Goal: Transaction & Acquisition: Purchase product/service

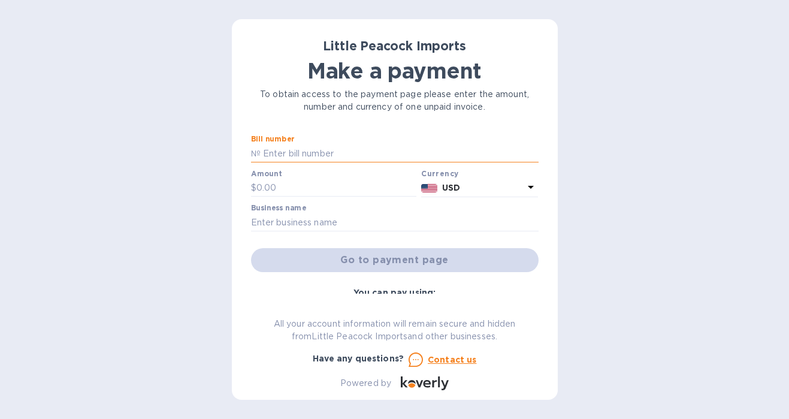
paste input "LP2508051A"
type input "LP2508051A"
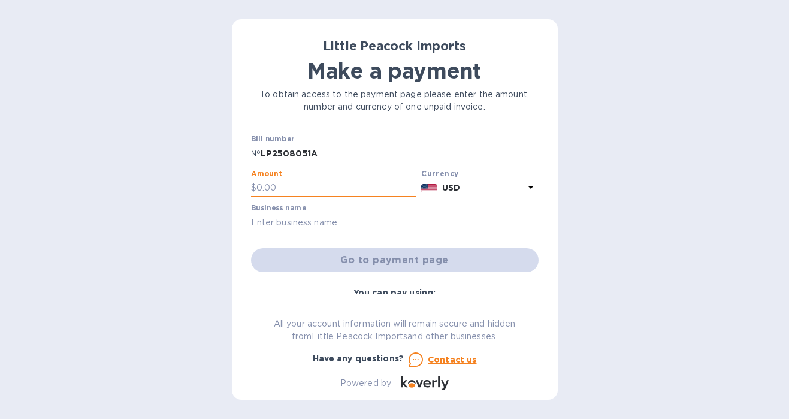
click at [298, 185] on input "text" at bounding box center [336, 188] width 160 height 18
type input "224"
click at [310, 227] on input "text" at bounding box center [394, 222] width 287 height 18
paste input "40CAY WINES LLC dba 260 WINE + SPIRITS"
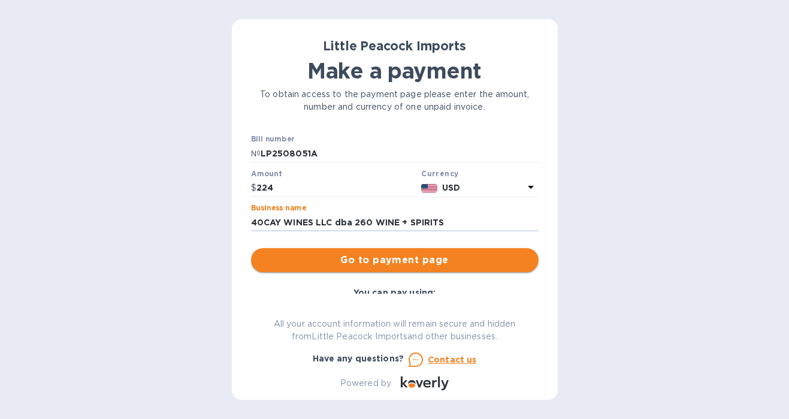
type input "40CAY WINES LLC dba 260 WINE + SPIRITS"
click at [425, 259] on span "Go to payment page" at bounding box center [394, 260] width 268 height 14
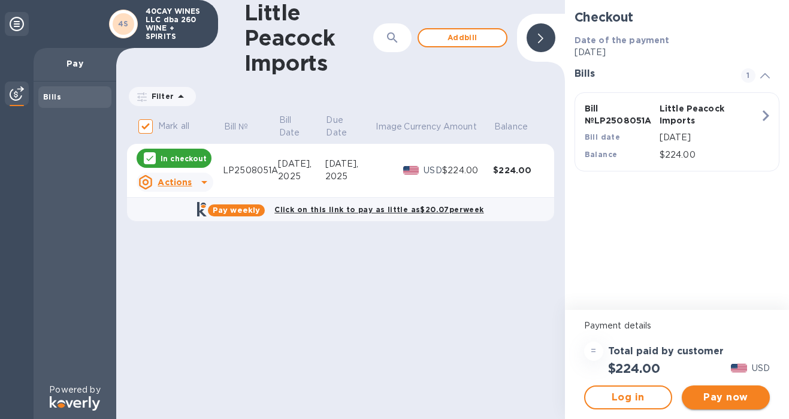
click at [735, 397] on span "Pay now" at bounding box center [725, 397] width 69 height 14
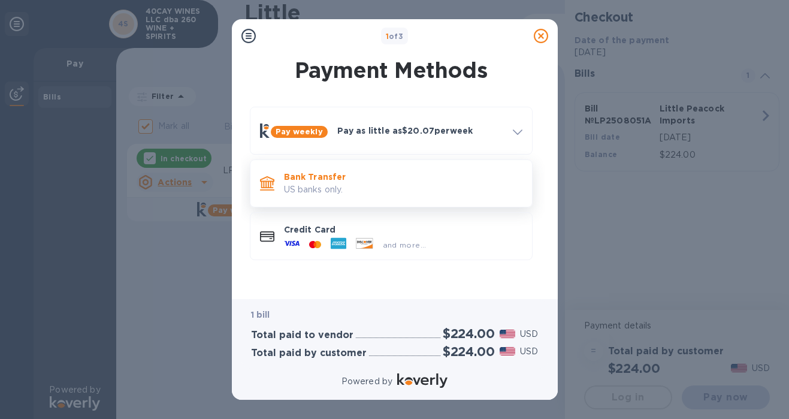
click at [394, 183] on p "US banks only." at bounding box center [403, 189] width 238 height 13
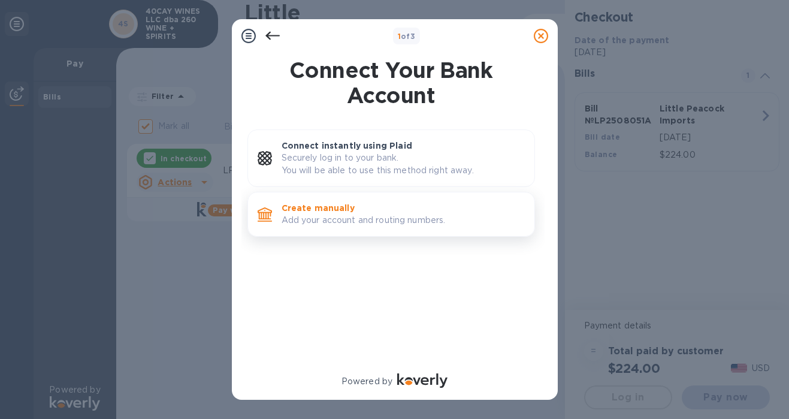
click at [402, 211] on p "Create manually" at bounding box center [402, 208] width 243 height 12
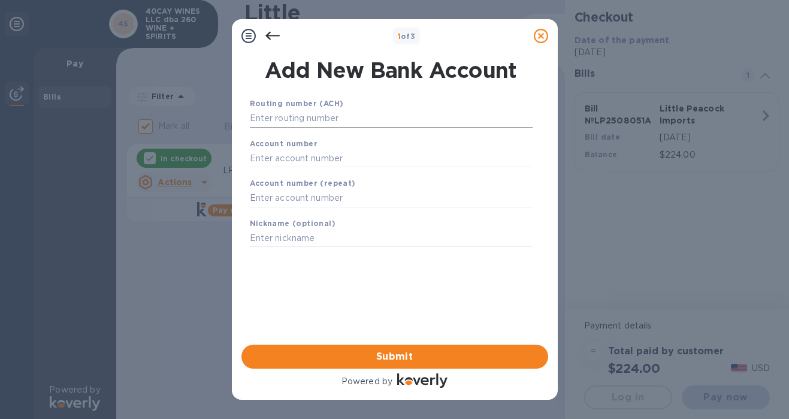
click at [384, 122] on input "text" at bounding box center [391, 119] width 283 height 18
paste input "022304616"
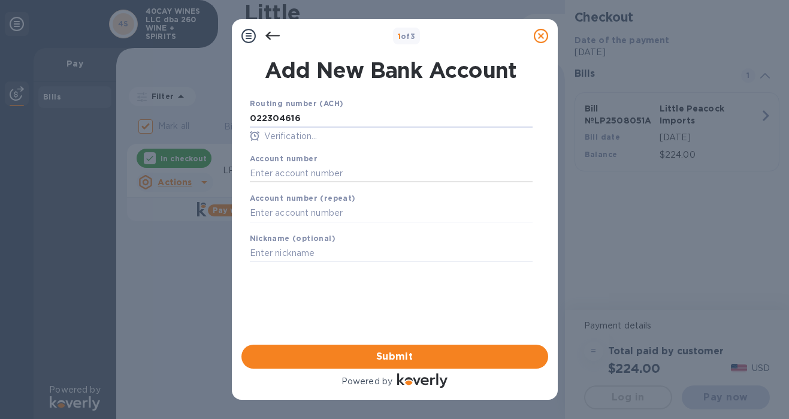
type input "022304616"
click at [351, 172] on input "text" at bounding box center [391, 173] width 283 height 18
paste input "217219204"
type input "217219204"
click at [348, 213] on input "text" at bounding box center [391, 213] width 283 height 18
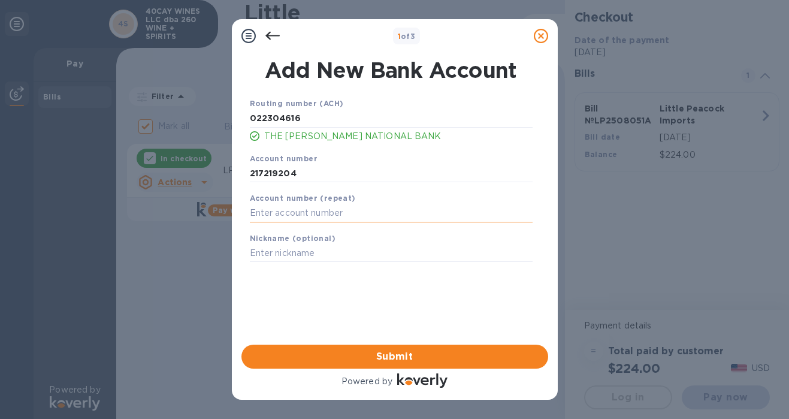
paste input "217219204"
type input "217219204"
click at [432, 350] on span "Submit" at bounding box center [394, 356] width 287 height 14
